Goal: Task Accomplishment & Management: Complete application form

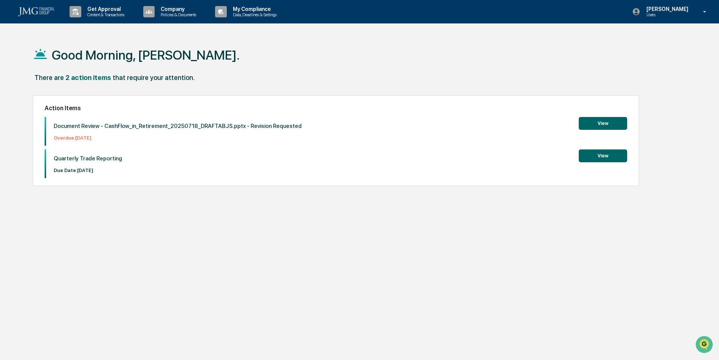
click at [602, 158] on button "View" at bounding box center [602, 156] width 48 height 13
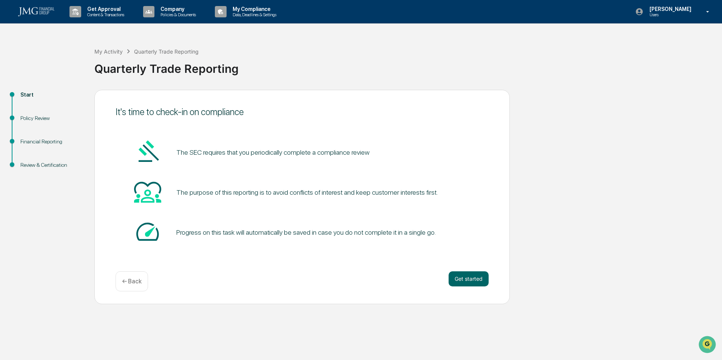
click at [479, 278] on button "Get started" at bounding box center [469, 279] width 40 height 15
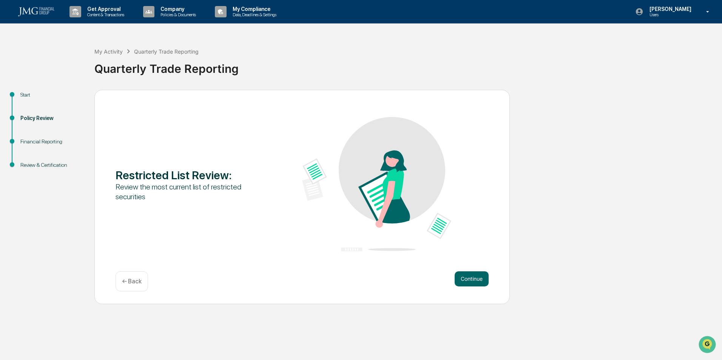
click at [478, 278] on button "Continue" at bounding box center [472, 279] width 34 height 15
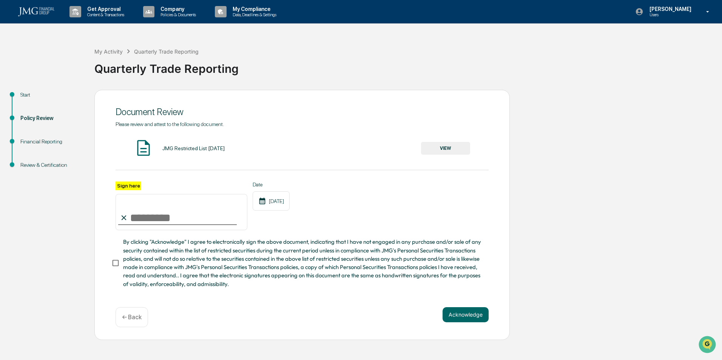
click at [452, 150] on button "VIEW" at bounding box center [445, 148] width 49 height 13
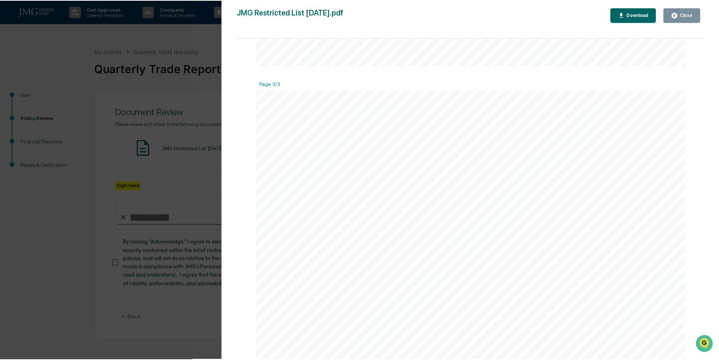
scroll to position [1133, 0]
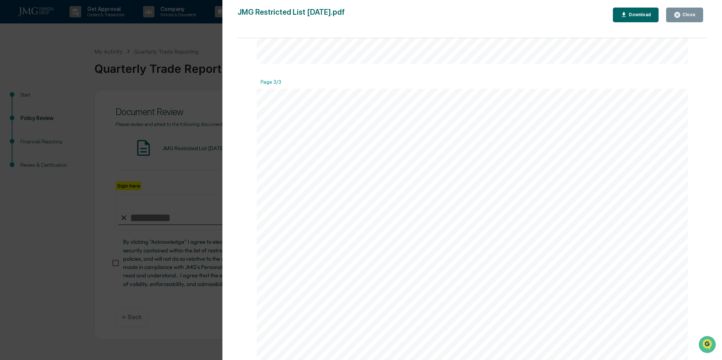
click at [211, 130] on div "Version History [DATE] 09:09 PM [PERSON_NAME] JMG Restricted List [DATE].pdf Cl…" at bounding box center [361, 180] width 722 height 360
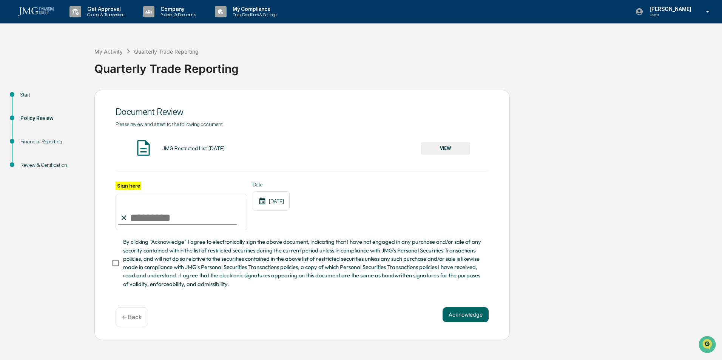
click at [138, 219] on input "Sign here" at bounding box center [182, 212] width 132 height 36
type input "**********"
click at [468, 312] on button "Acknowledge" at bounding box center [466, 315] width 46 height 15
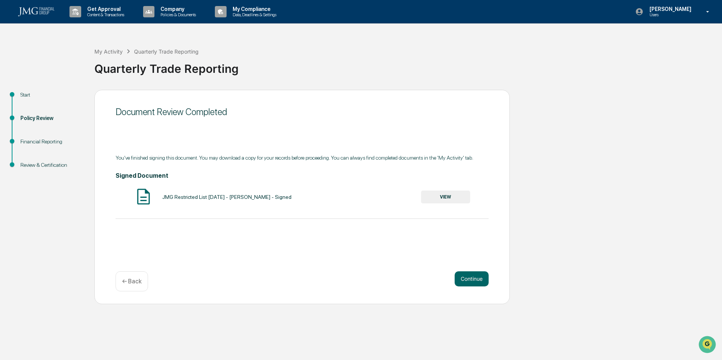
click at [462, 277] on button "Continue" at bounding box center [472, 279] width 34 height 15
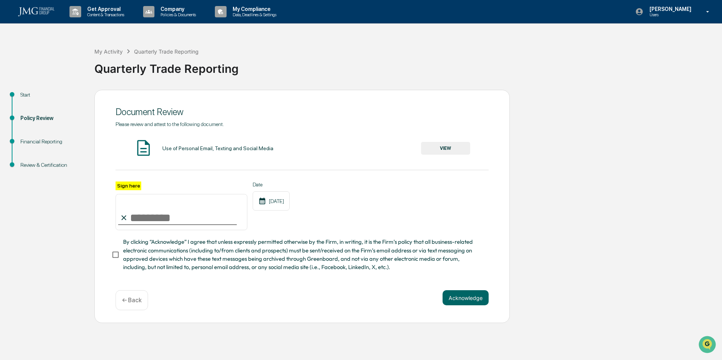
click at [448, 151] on button "VIEW" at bounding box center [445, 148] width 49 height 13
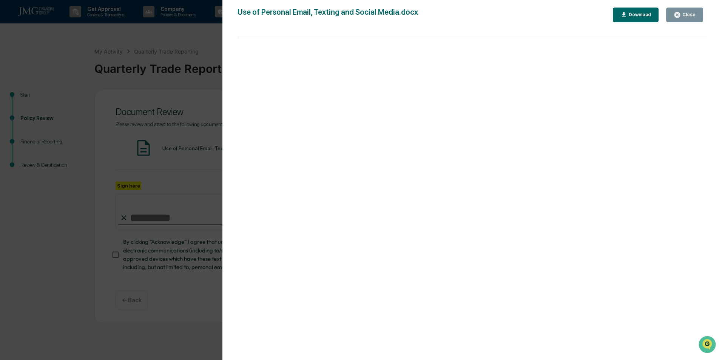
click at [688, 15] on div "Close" at bounding box center [688, 14] width 15 height 5
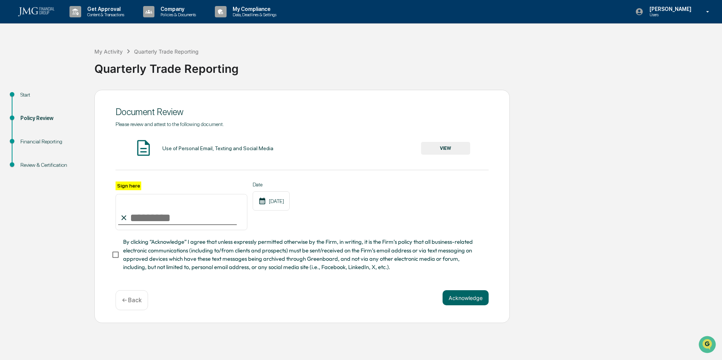
click at [187, 211] on input "Sign here" at bounding box center [182, 212] width 132 height 36
type input "**********"
click at [470, 301] on button "Acknowledge" at bounding box center [466, 298] width 46 height 15
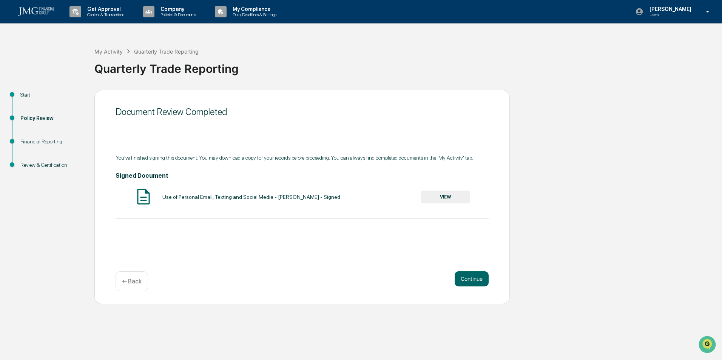
click at [474, 280] on button "Continue" at bounding box center [472, 279] width 34 height 15
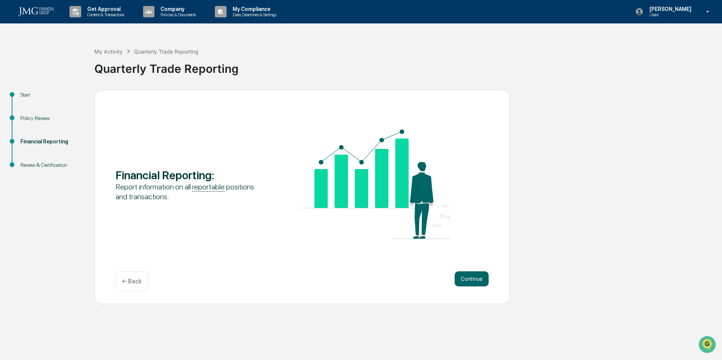
click at [474, 280] on button "Continue" at bounding box center [472, 279] width 34 height 15
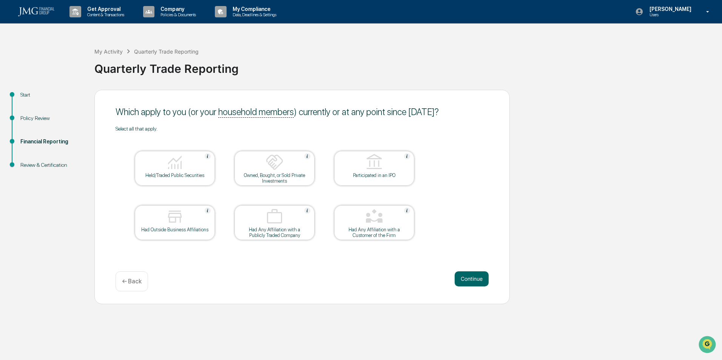
click at [180, 173] on div "Held/Traded Public Securities" at bounding box center [175, 176] width 68 height 6
click at [465, 276] on button "Continue" at bounding box center [472, 279] width 34 height 15
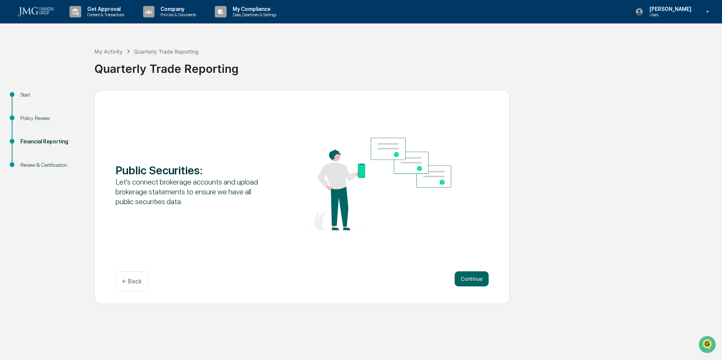
click at [468, 280] on button "Continue" at bounding box center [472, 279] width 34 height 15
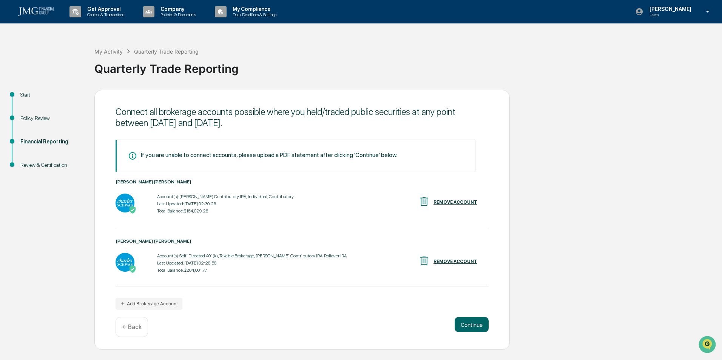
click at [468, 324] on button "Continue" at bounding box center [472, 324] width 34 height 15
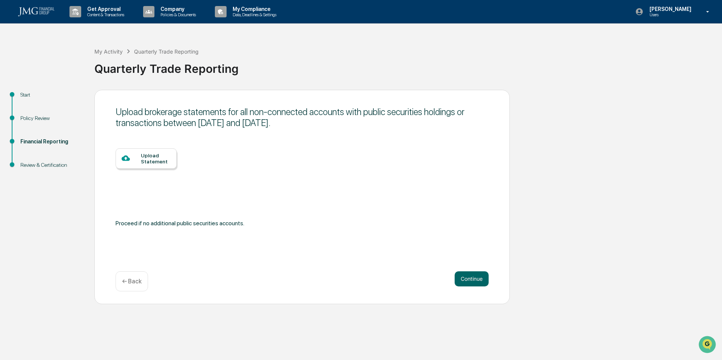
click at [478, 281] on button "Continue" at bounding box center [472, 279] width 34 height 15
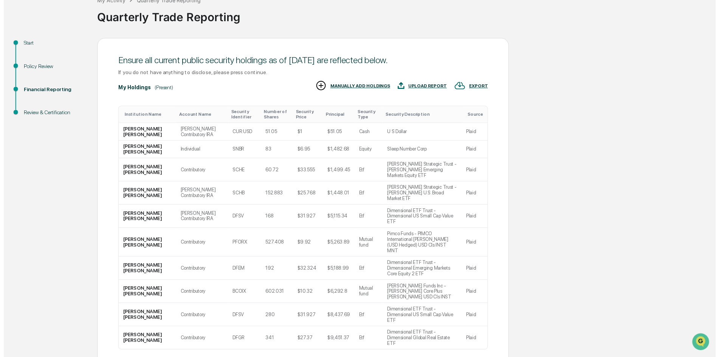
scroll to position [59, 0]
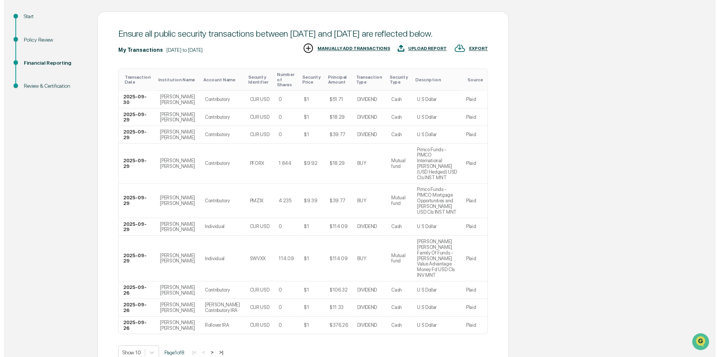
scroll to position [87, 0]
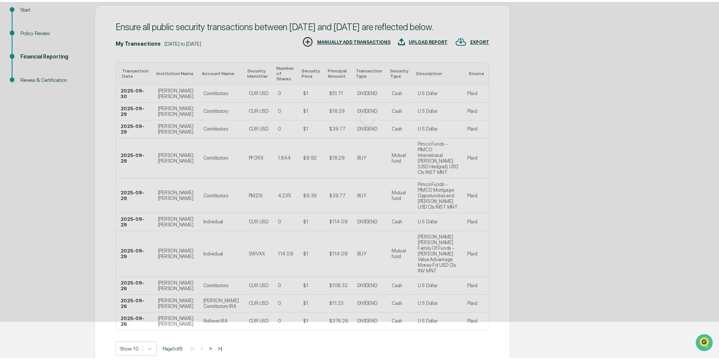
scroll to position [0, 0]
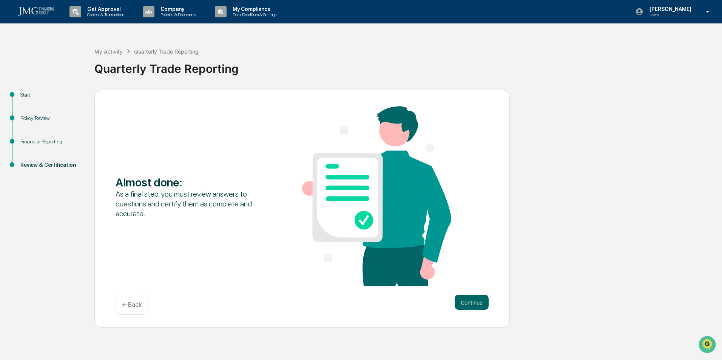
click at [478, 300] on button "Continue" at bounding box center [472, 302] width 34 height 15
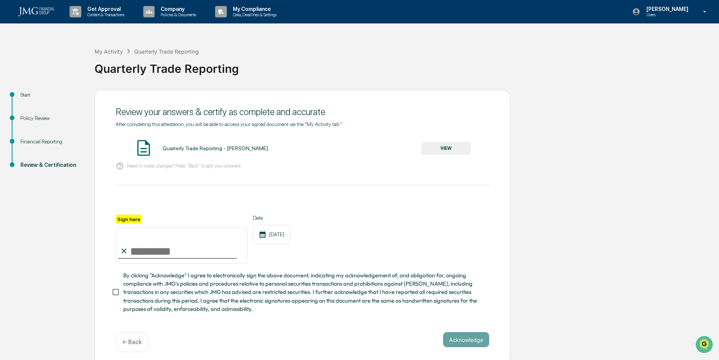
click at [436, 150] on button "VIEW" at bounding box center [445, 148] width 49 height 13
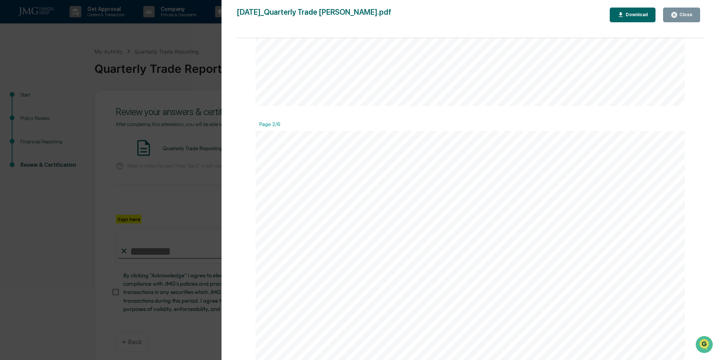
scroll to position [680, 0]
click at [681, 16] on div "Close" at bounding box center [684, 14] width 15 height 5
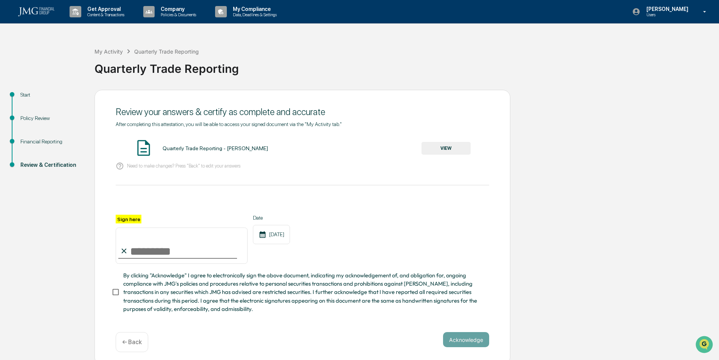
click at [178, 254] on input "Sign here" at bounding box center [182, 246] width 132 height 36
type input "**********"
click at [111, 295] on div "**********" at bounding box center [302, 227] width 416 height 275
click at [464, 338] on button "Acknowledge" at bounding box center [466, 339] width 46 height 15
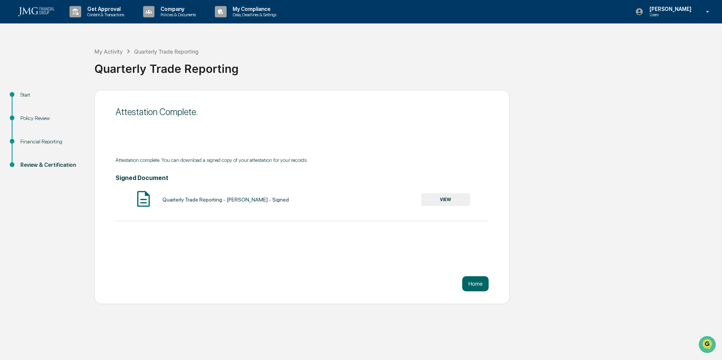
click at [482, 283] on button "Home" at bounding box center [475, 284] width 26 height 15
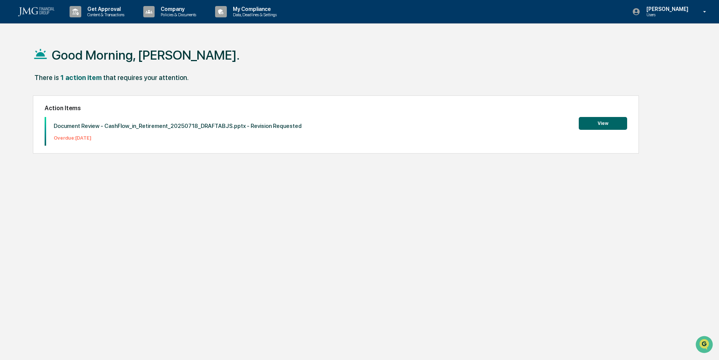
click at [612, 121] on button "View" at bounding box center [602, 123] width 48 height 13
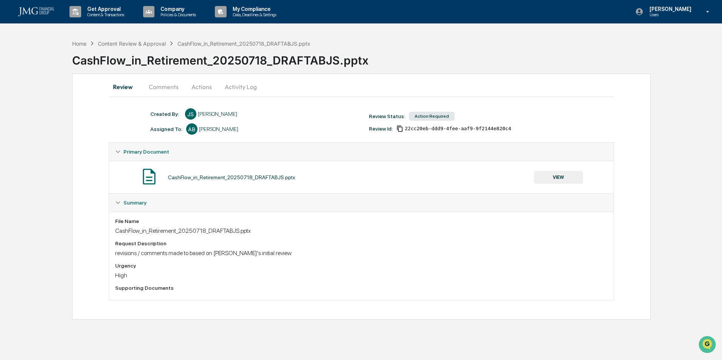
click at [202, 85] on button "Actions" at bounding box center [202, 87] width 34 height 18
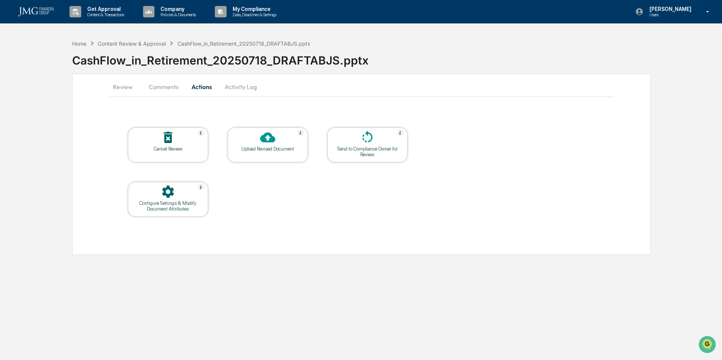
click at [163, 139] on icon at bounding box center [168, 137] width 15 height 15
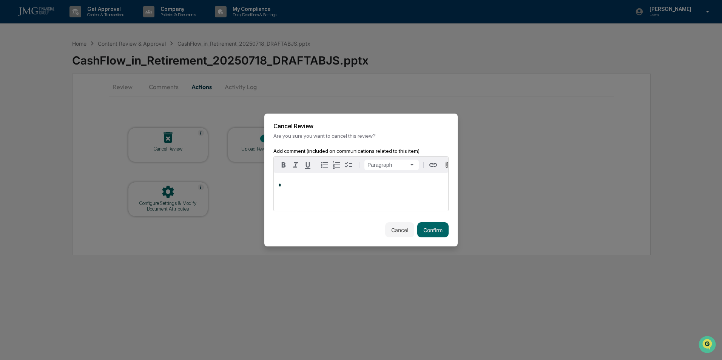
click at [433, 232] on button "Confirm" at bounding box center [432, 230] width 31 height 15
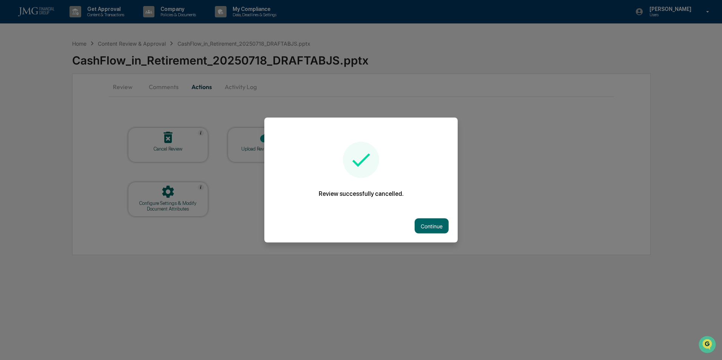
click at [428, 224] on button "Continue" at bounding box center [432, 226] width 34 height 15
